Goal: Task Accomplishment & Management: Use online tool/utility

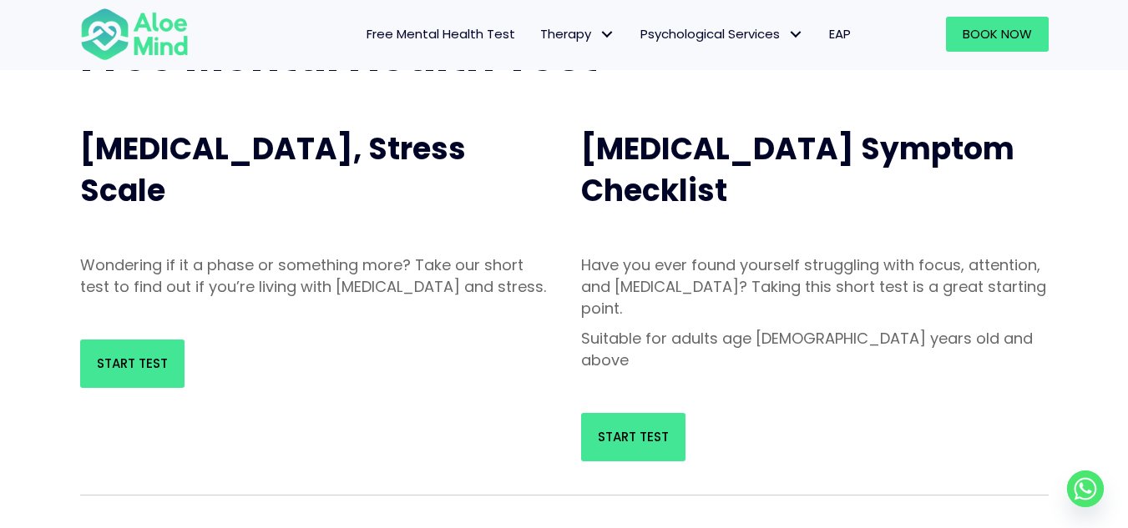
scroll to position [167, 0]
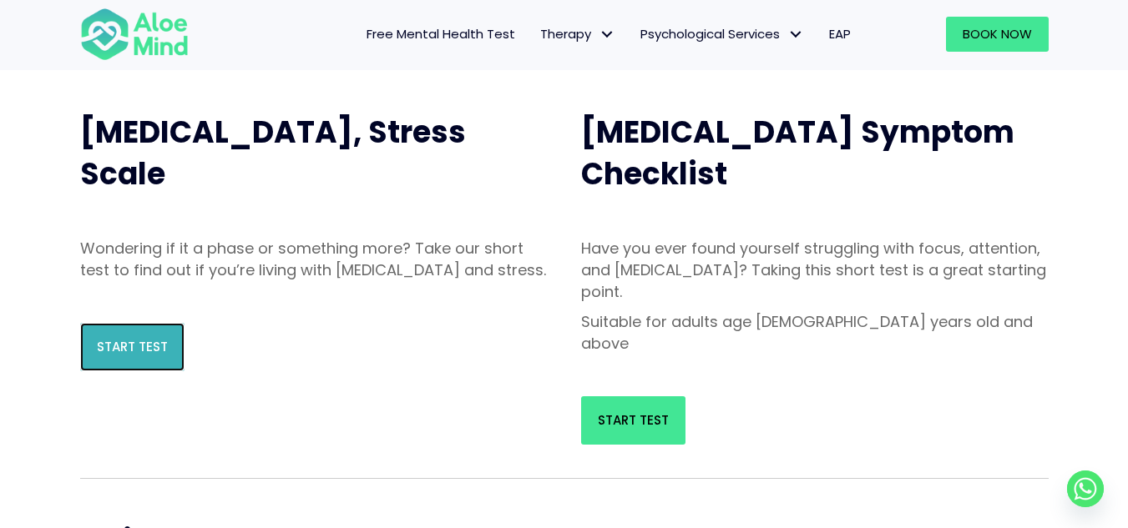
click at [159, 356] on span "Start Test" at bounding box center [132, 347] width 71 height 18
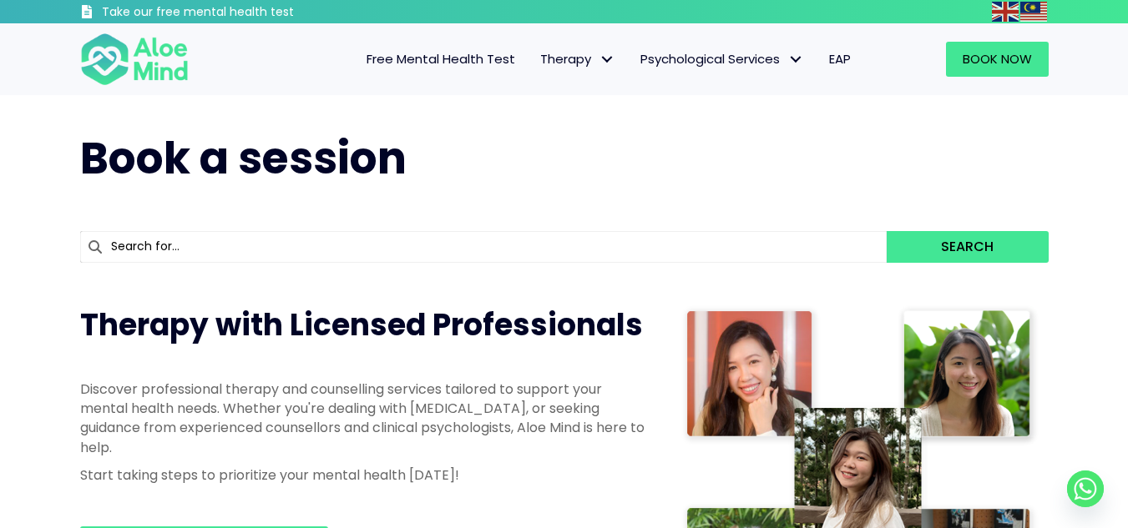
click at [494, 53] on span "Free Mental Health Test" at bounding box center [440, 59] width 149 height 18
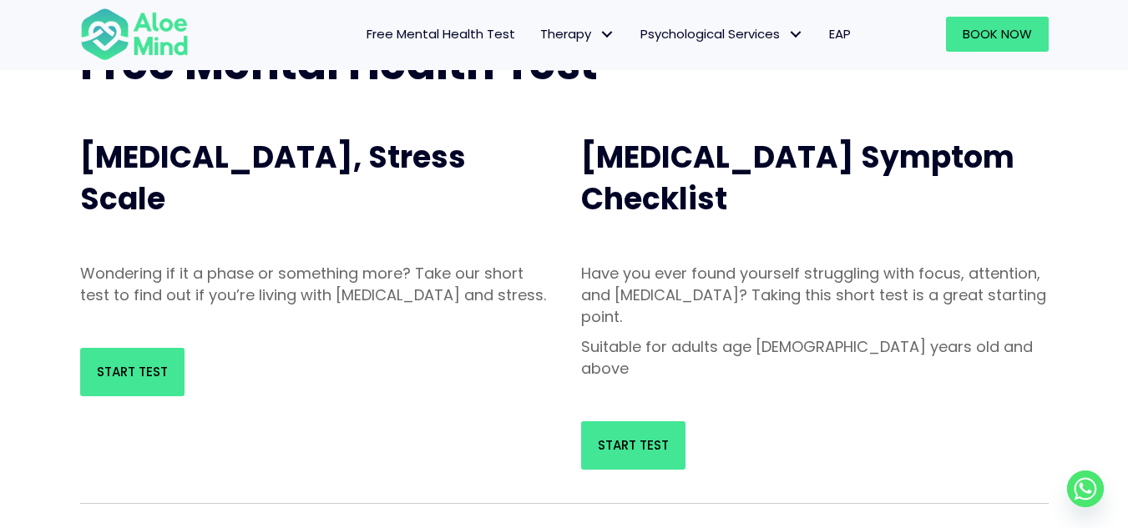
scroll to position [83, 0]
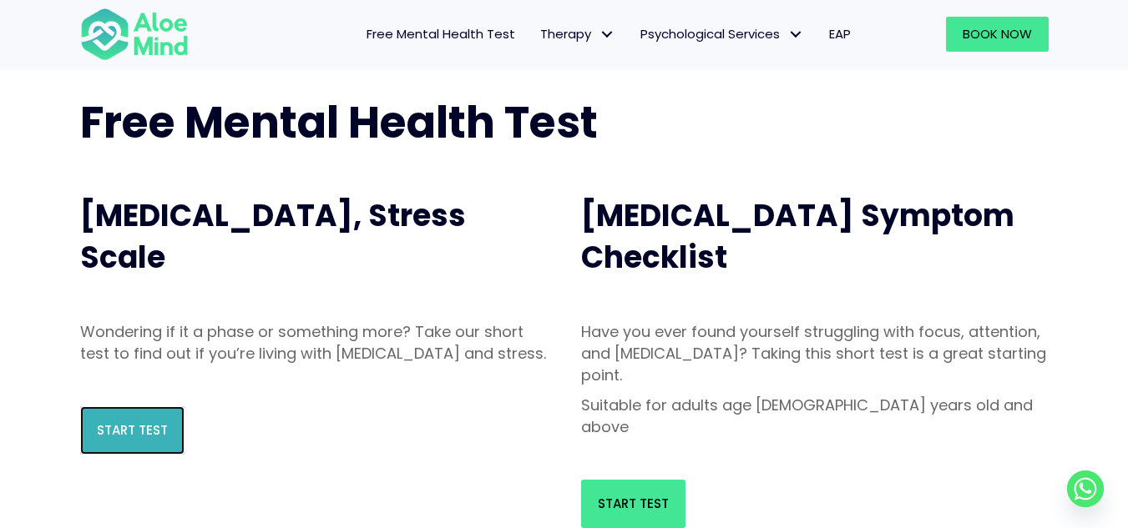
click at [163, 441] on link "Start Test" at bounding box center [132, 431] width 104 height 48
